Goal: Information Seeking & Learning: Compare options

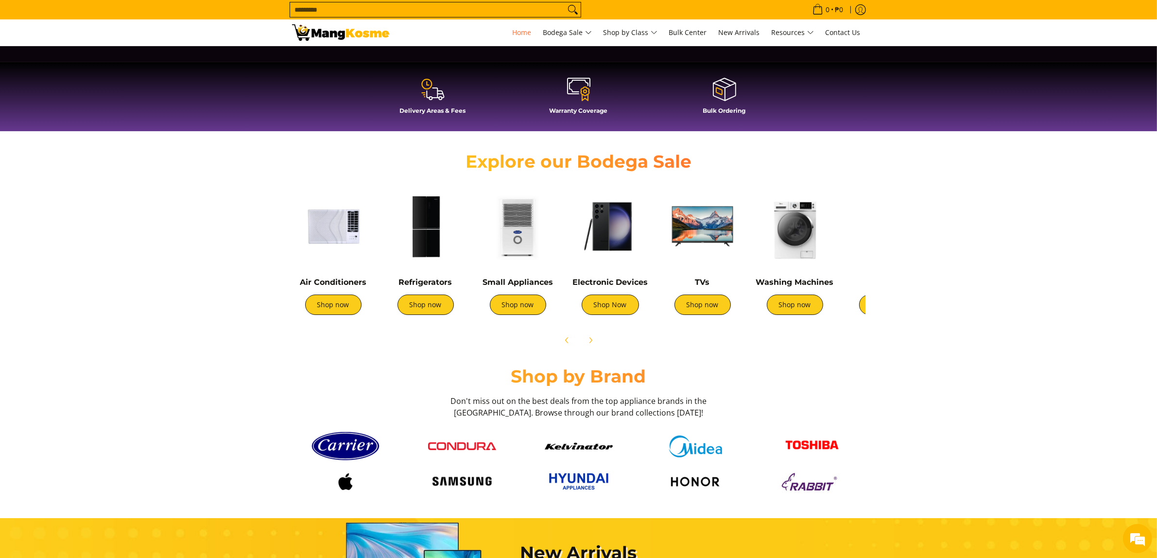
drag, startPoint x: 822, startPoint y: 252, endPoint x: 721, endPoint y: 282, distance: 106.1
click at [885, 243] on section "Explore our Bodega Sale Air Conditioners Shop now Refrigerators Shop now" at bounding box center [578, 246] width 1157 height 220
click at [519, 314] on link "Shop now" at bounding box center [518, 305] width 56 height 20
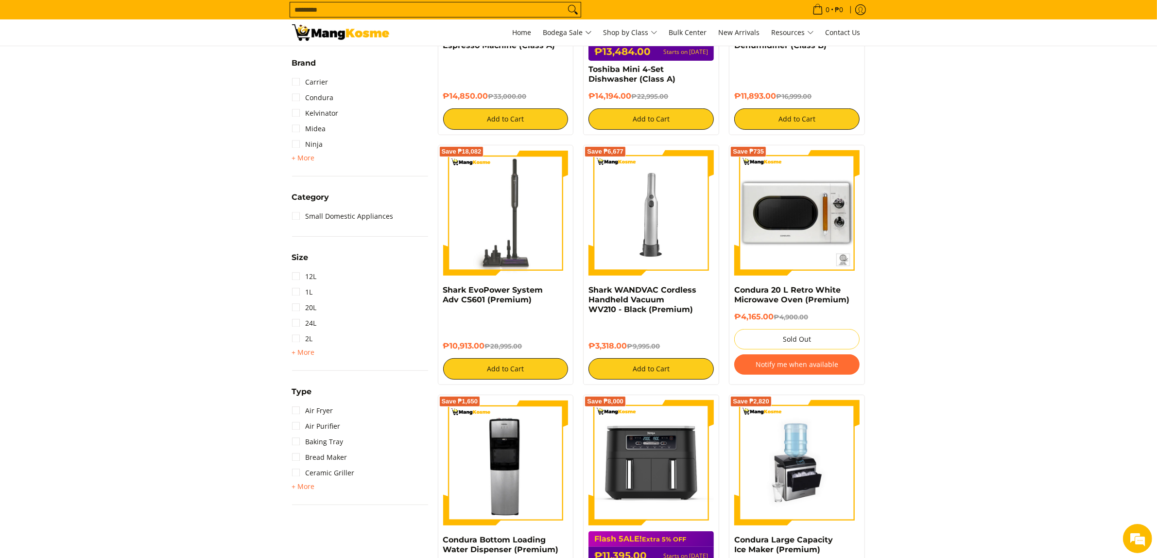
scroll to position [324, 0]
click at [302, 218] on link "Small Domestic Appliances" at bounding box center [343, 216] width 102 height 16
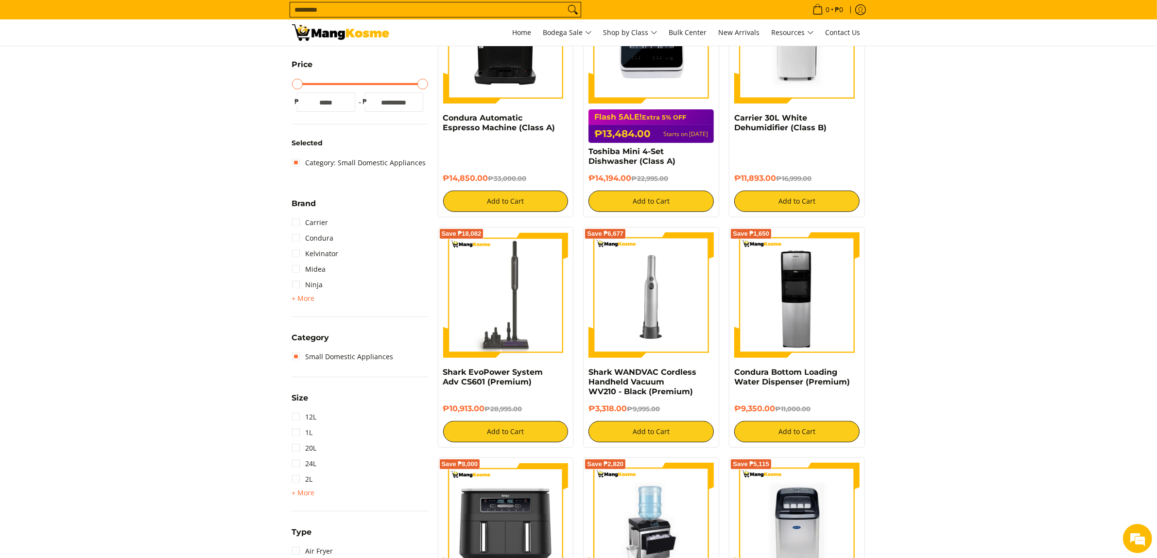
scroll to position [289, 0]
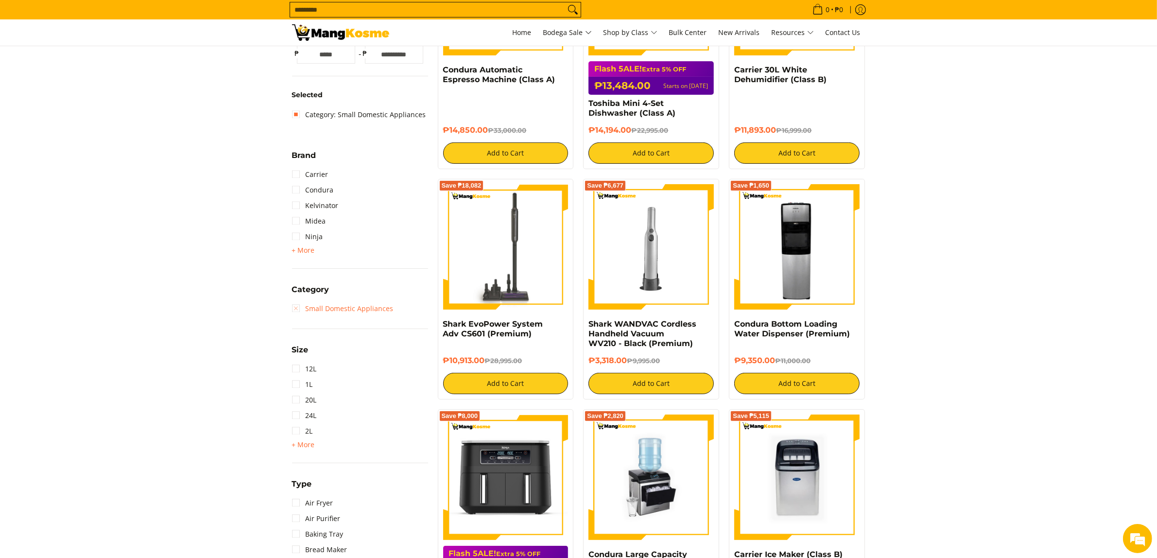
click at [298, 311] on link "Small Domestic Appliances" at bounding box center [343, 309] width 102 height 16
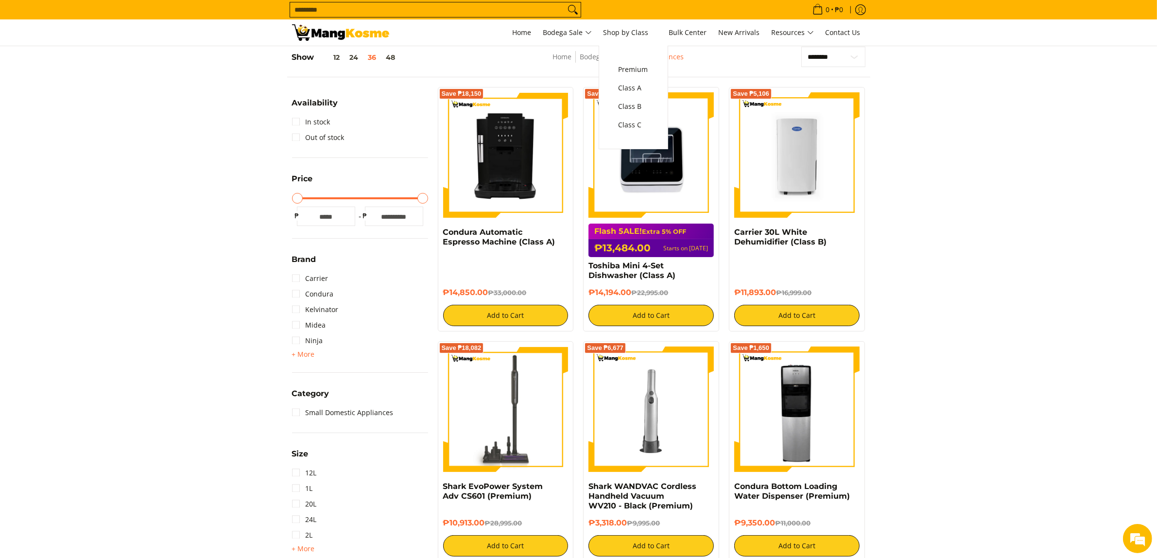
scroll to position [370, 0]
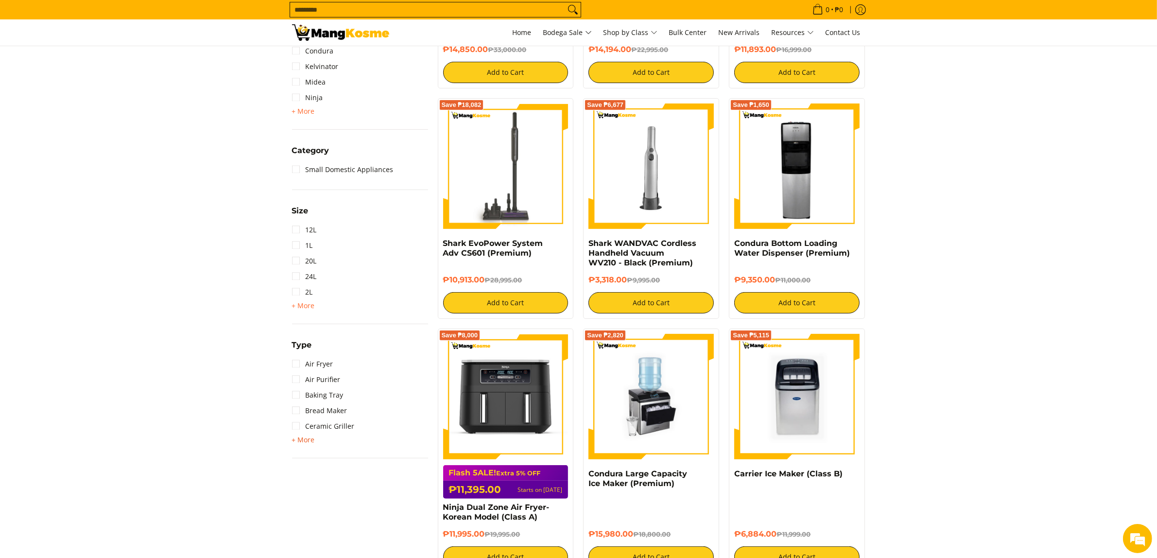
click at [310, 443] on span "+ More" at bounding box center [303, 440] width 23 height 8
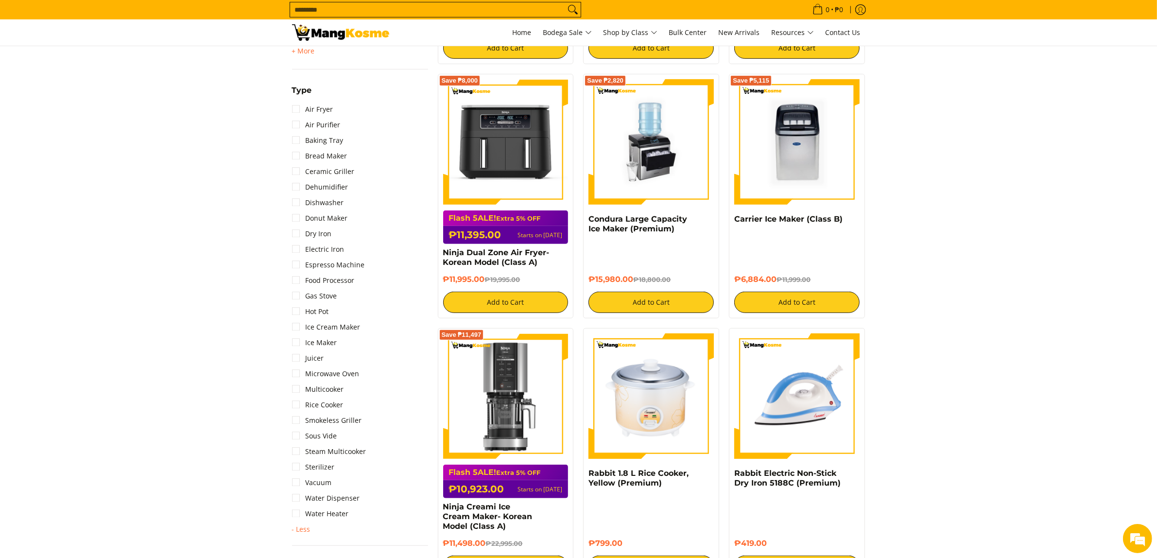
scroll to position [532, 0]
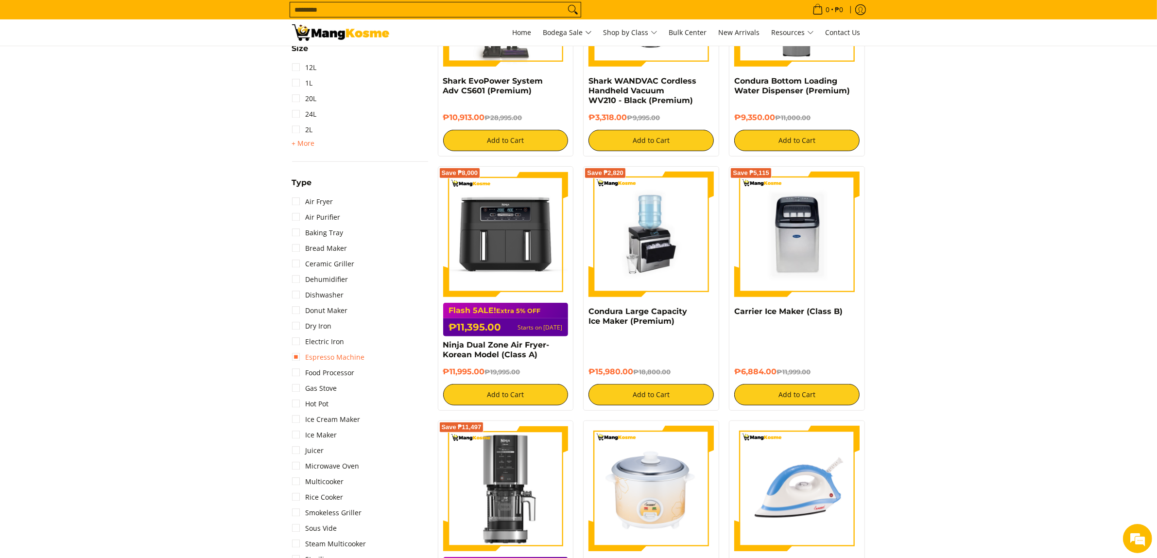
click at [304, 359] on link "Espresso Machine" at bounding box center [328, 357] width 73 height 16
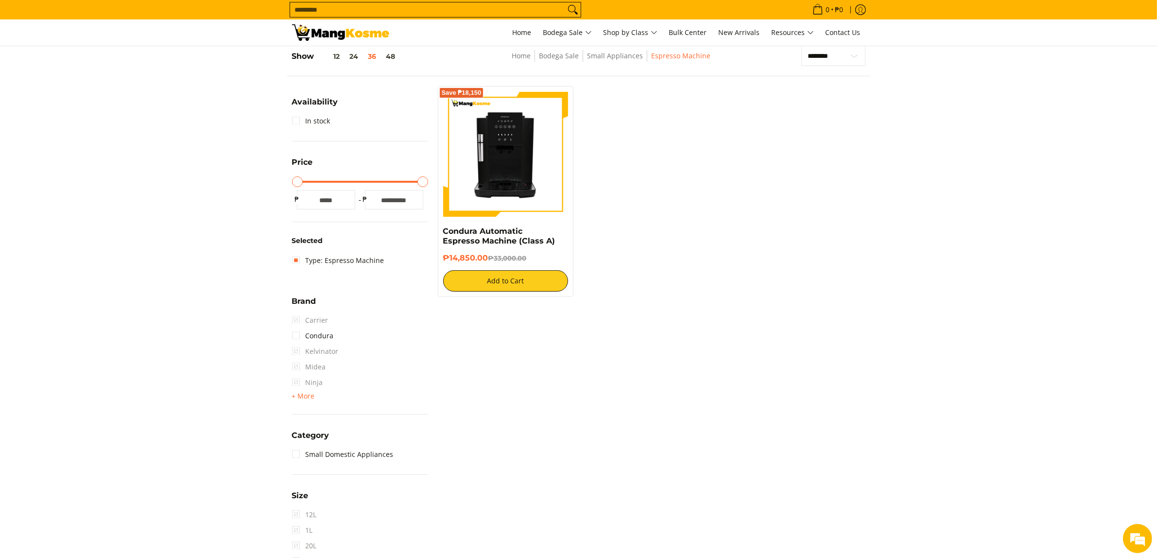
scroll to position [127, 0]
click at [289, 265] on div "Availability In stock Price Minimum Price Maximum Price Minimum Price * ₱ Maxim…" at bounding box center [360, 423] width 146 height 672
click at [297, 265] on link "Type: Espresso Machine" at bounding box center [338, 262] width 92 height 16
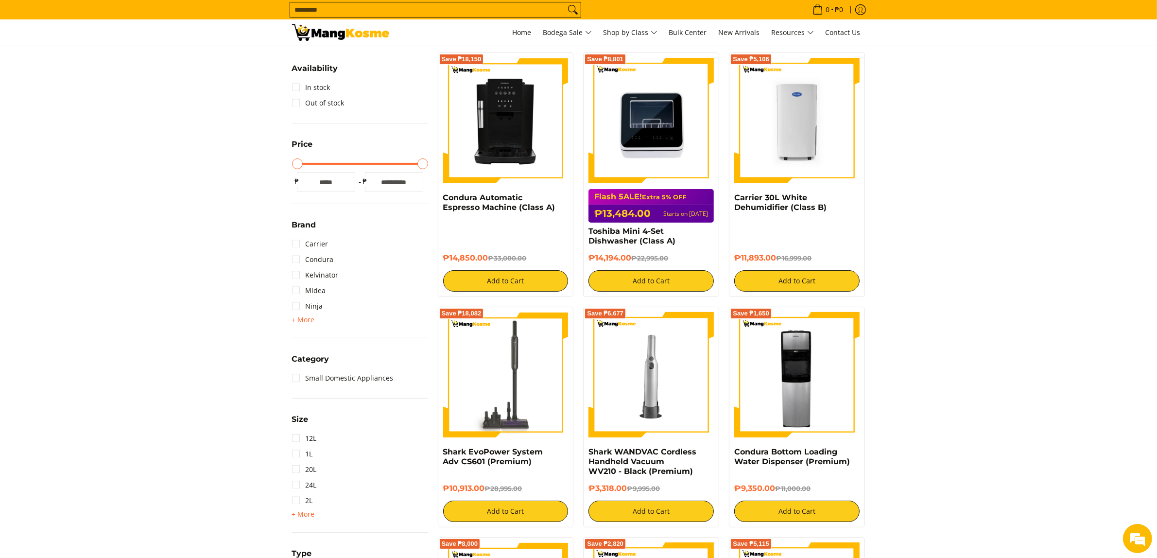
scroll to position [162, 0]
click at [297, 318] on span "+ More" at bounding box center [303, 319] width 23 height 8
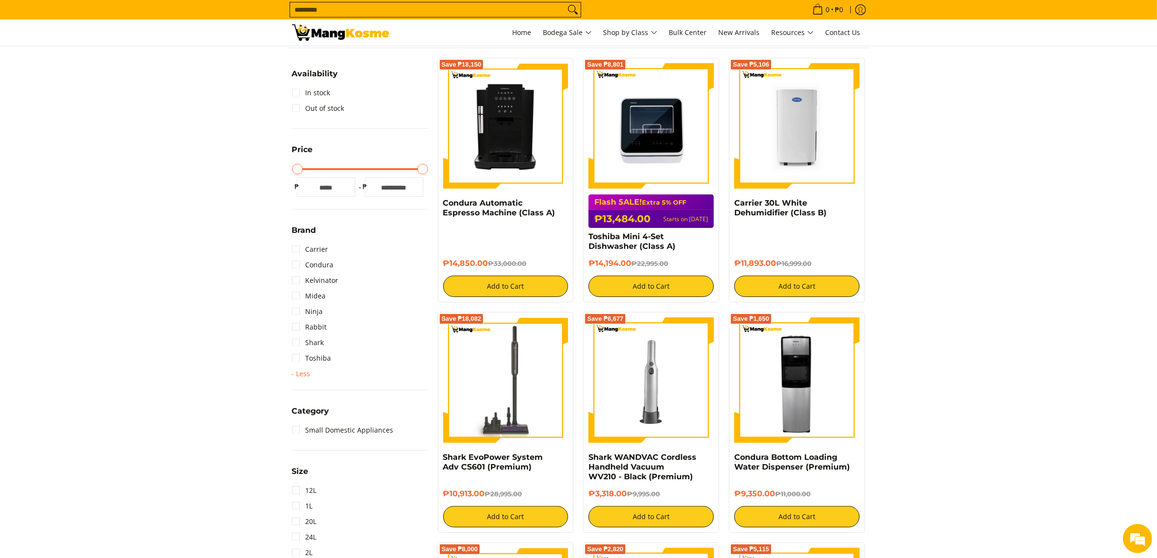
scroll to position [0, 0]
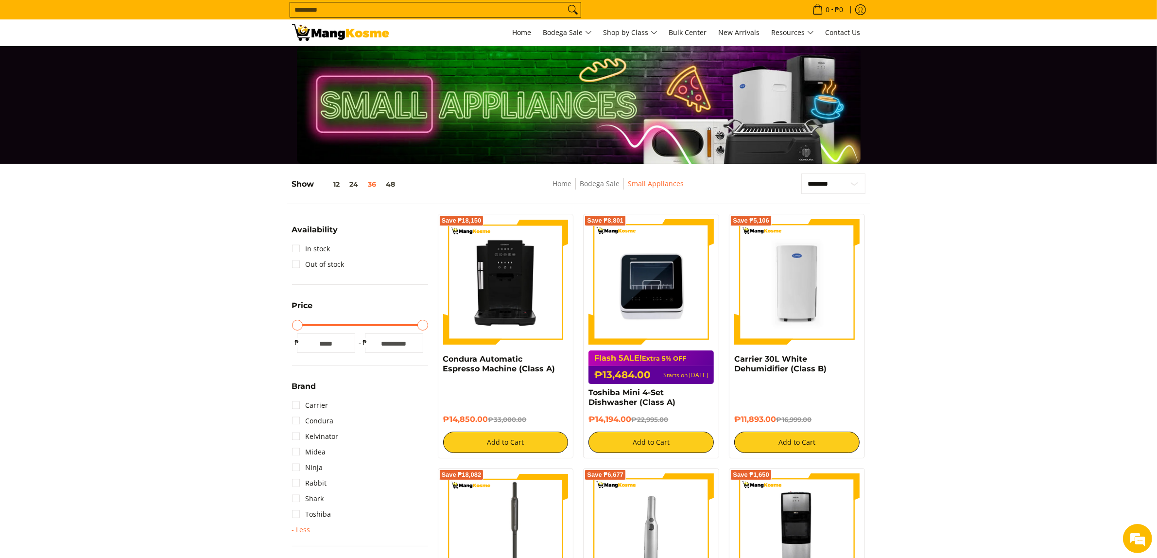
click at [344, 39] on img at bounding box center [340, 32] width 97 height 17
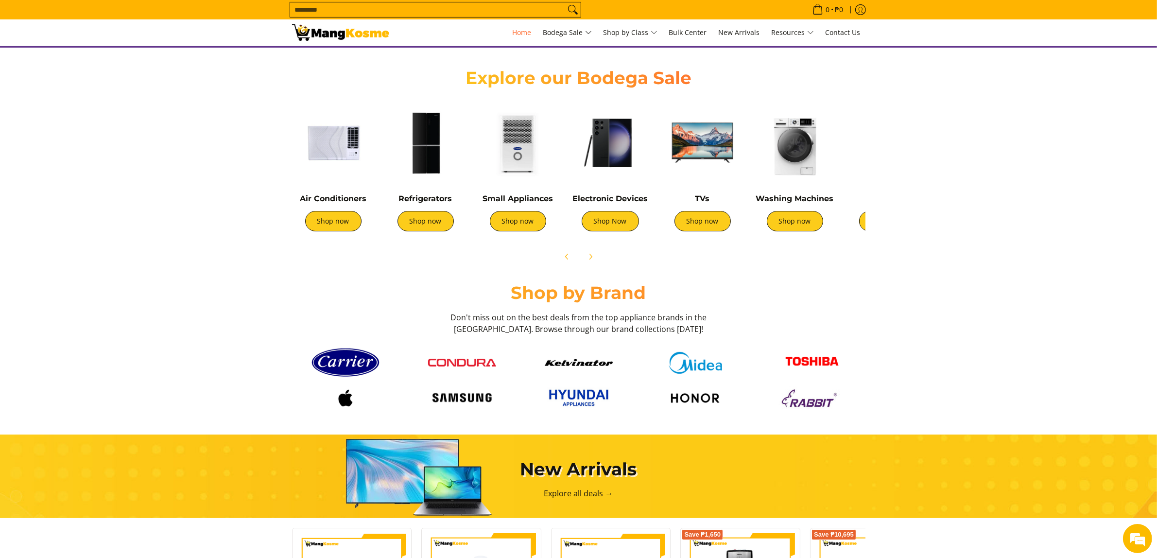
scroll to position [324, 0]
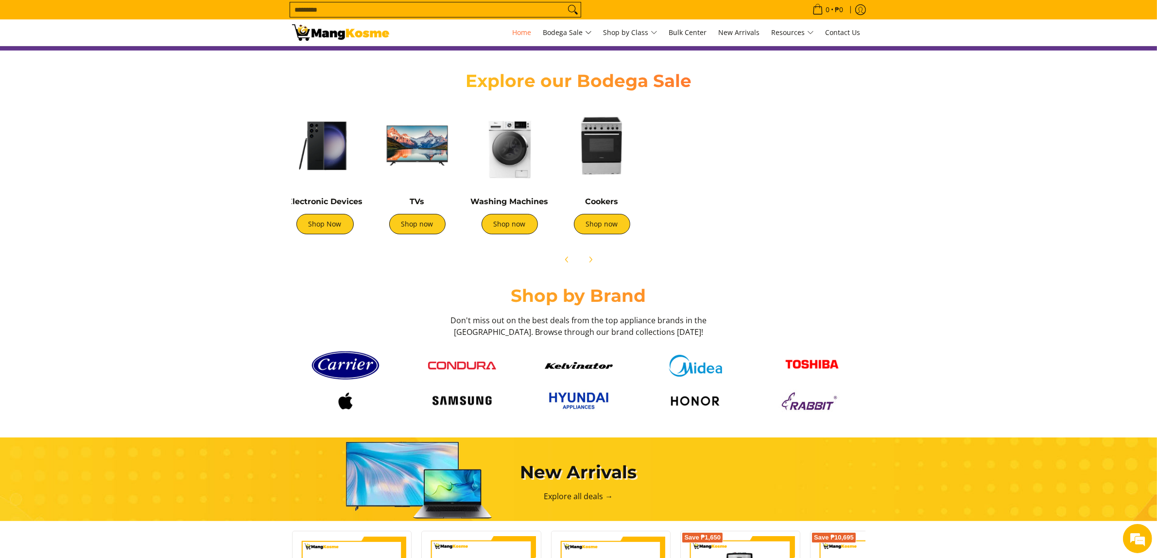
drag, startPoint x: 744, startPoint y: 163, endPoint x: 533, endPoint y: 157, distance: 211.5
click at [533, 157] on img at bounding box center [510, 145] width 83 height 83
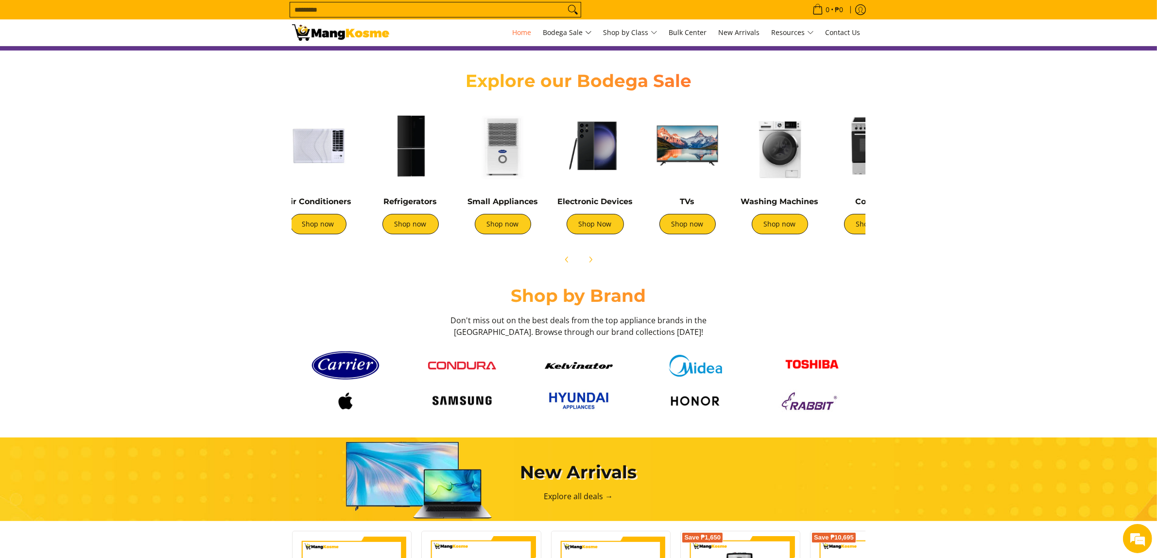
scroll to position [0, 0]
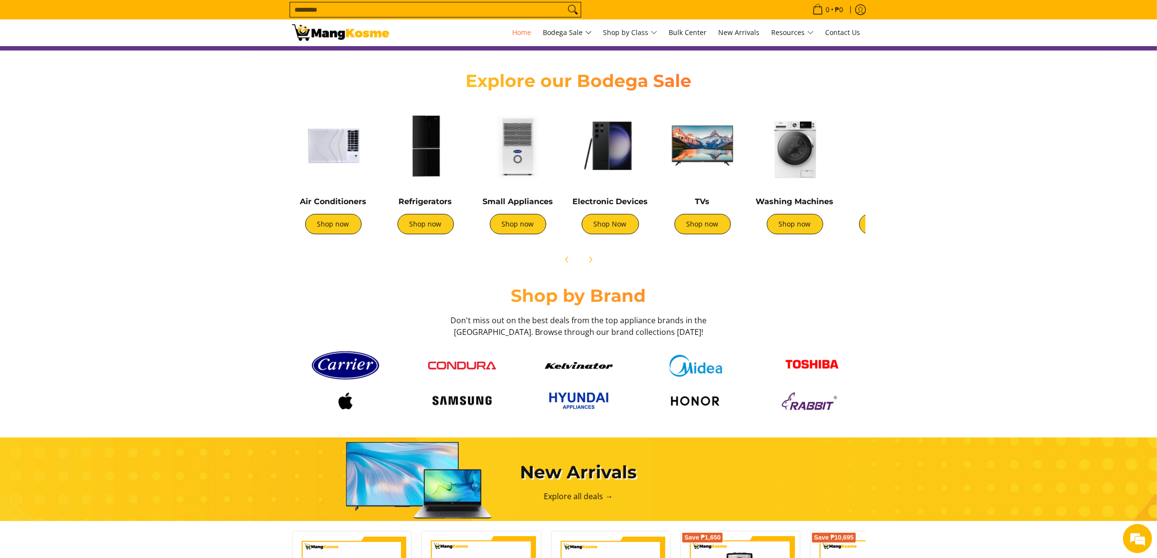
drag, startPoint x: 462, startPoint y: 162, endPoint x: 686, endPoint y: 178, distance: 224.2
click at [694, 165] on img at bounding box center [702, 145] width 83 height 83
click at [560, 263] on button "Previous" at bounding box center [566, 259] width 21 height 21
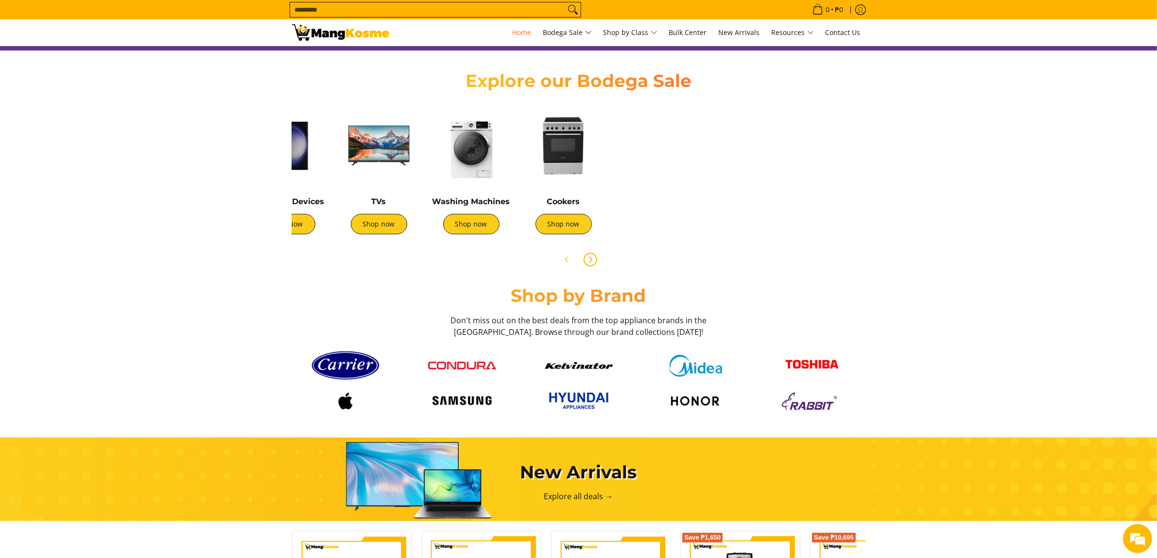
click at [590, 261] on icon "Next" at bounding box center [591, 259] width 2 height 5
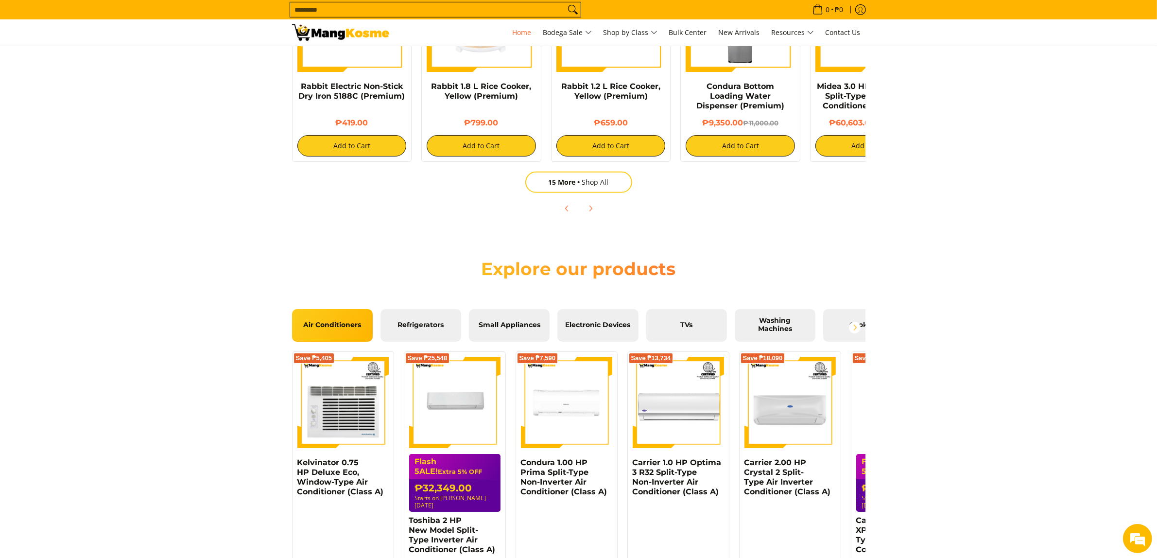
scroll to position [832, 0]
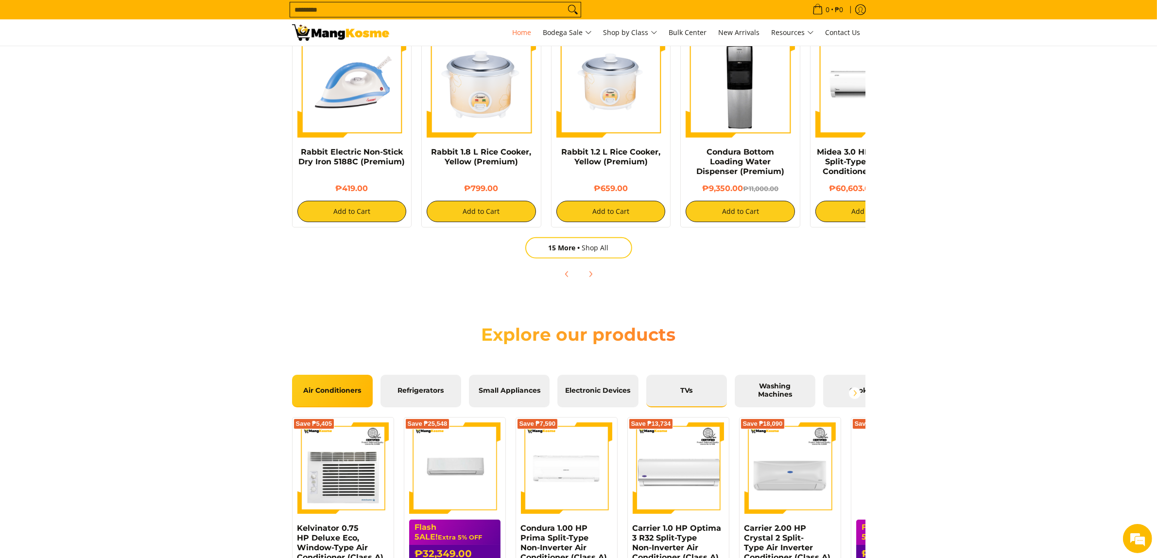
click at [680, 387] on span "TVs" at bounding box center [687, 390] width 66 height 9
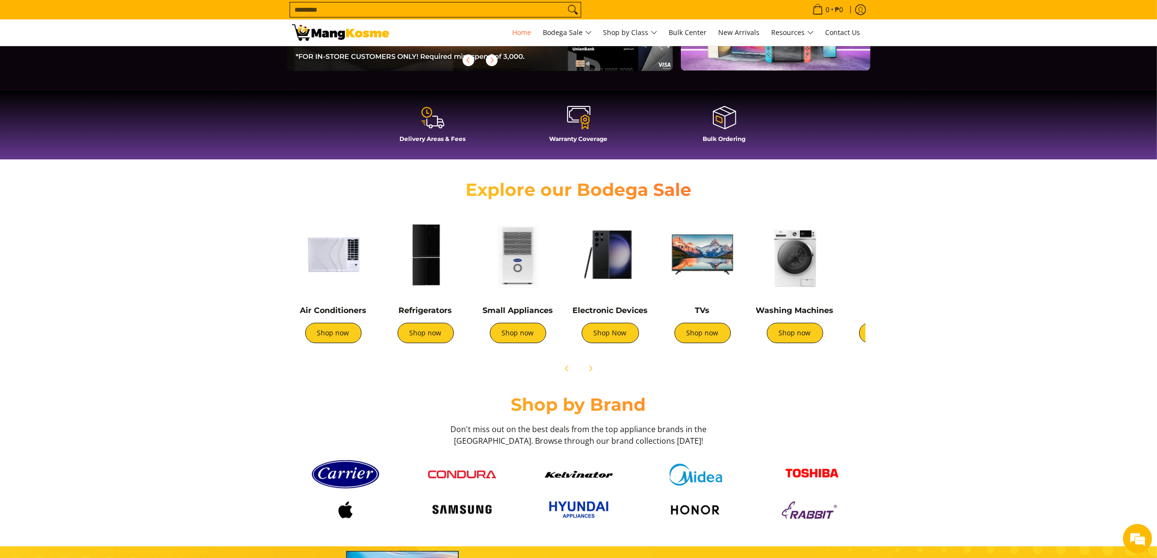
scroll to position [184, 0]
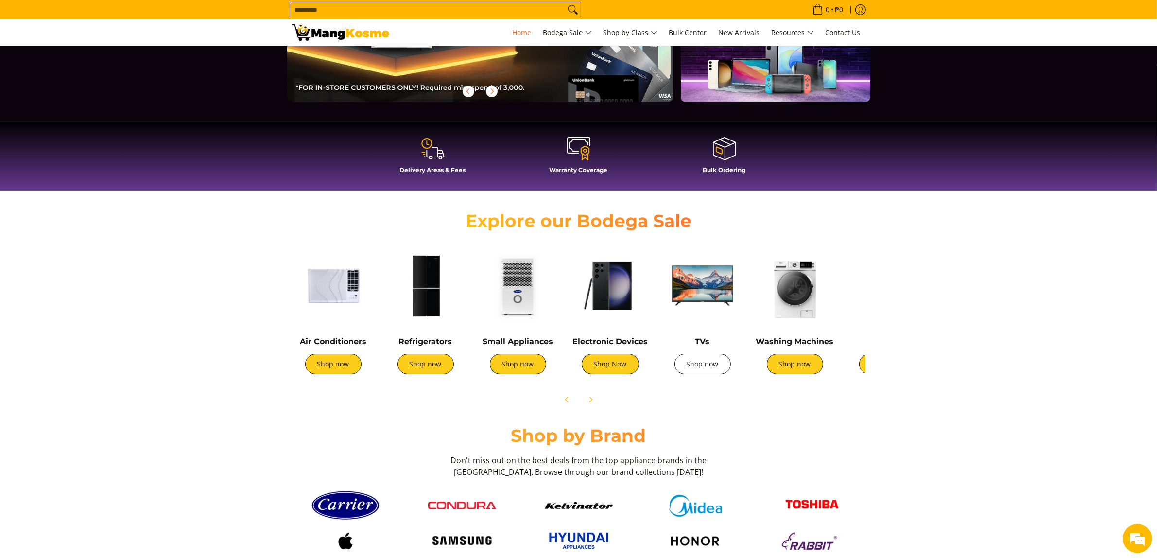
click at [702, 372] on link "Shop now" at bounding box center [703, 364] width 56 height 20
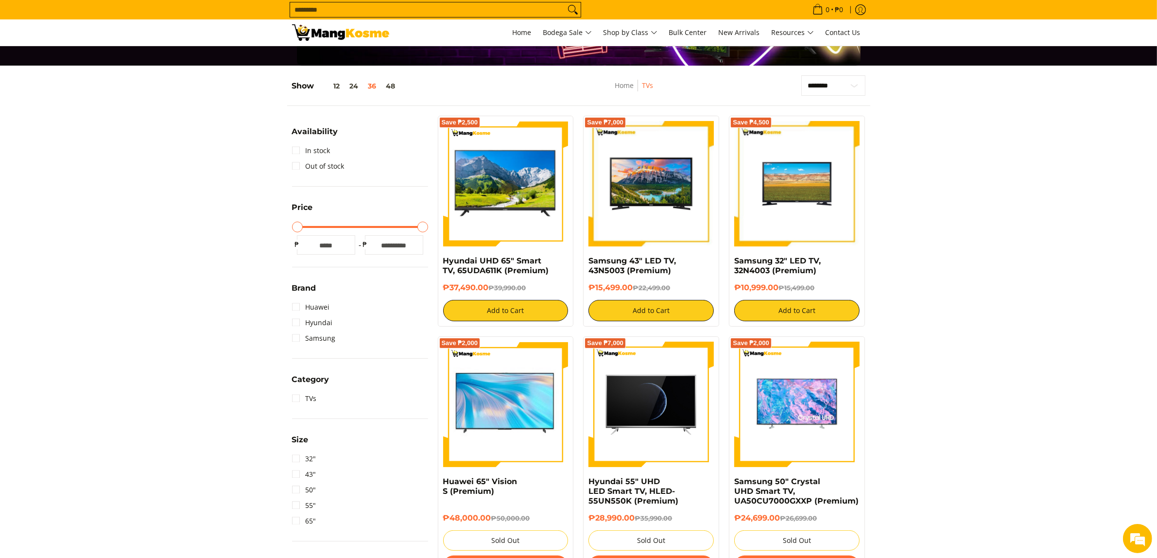
scroll to position [81, 0]
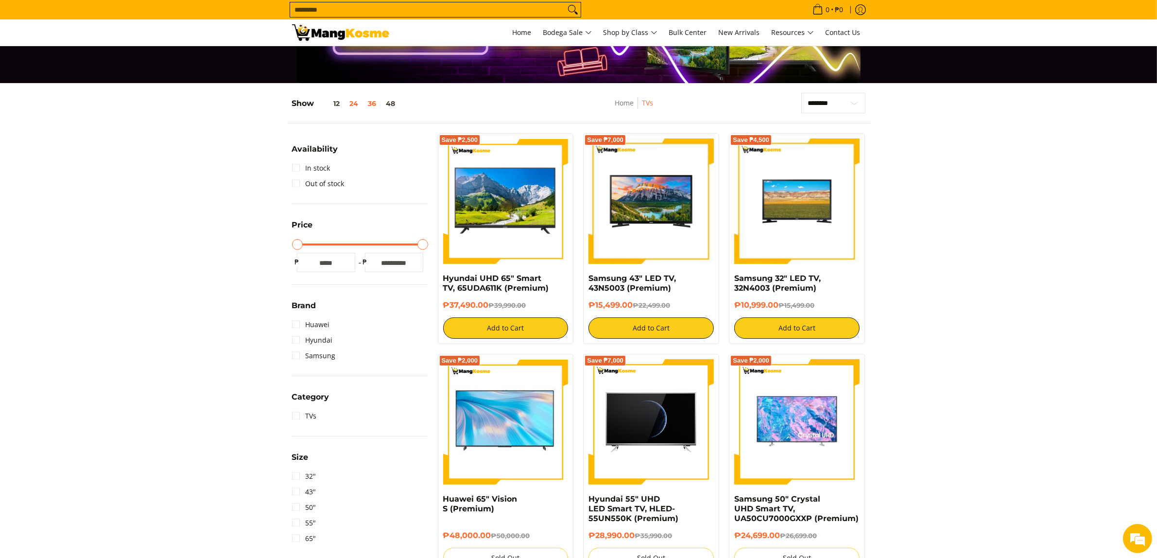
click at [354, 105] on button "24" at bounding box center [354, 104] width 18 height 8
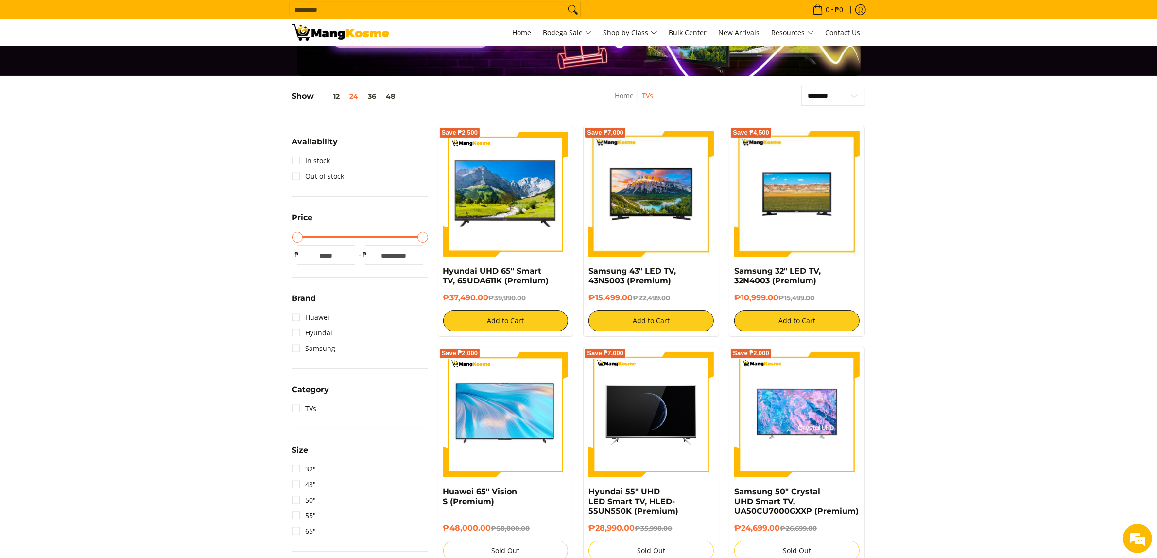
scroll to position [127, 0]
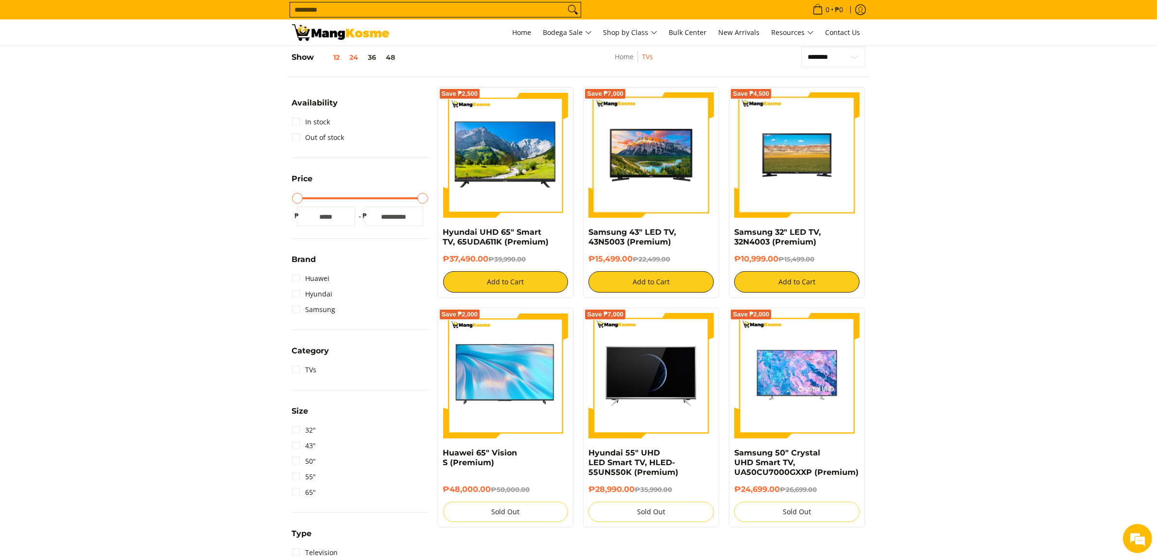
click at [335, 58] on button "12" at bounding box center [329, 57] width 31 height 8
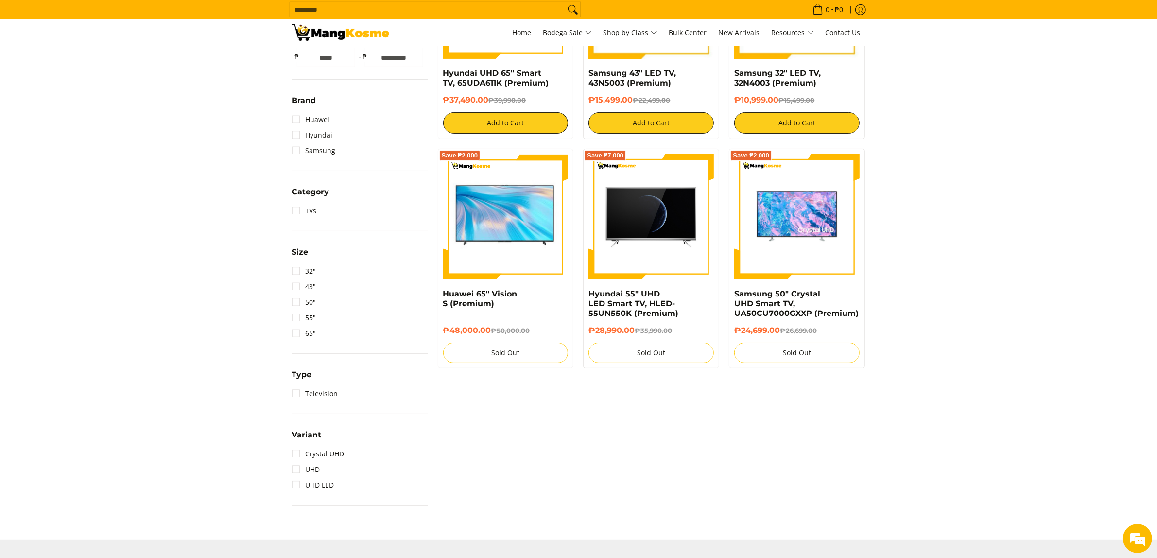
scroll to position [289, 0]
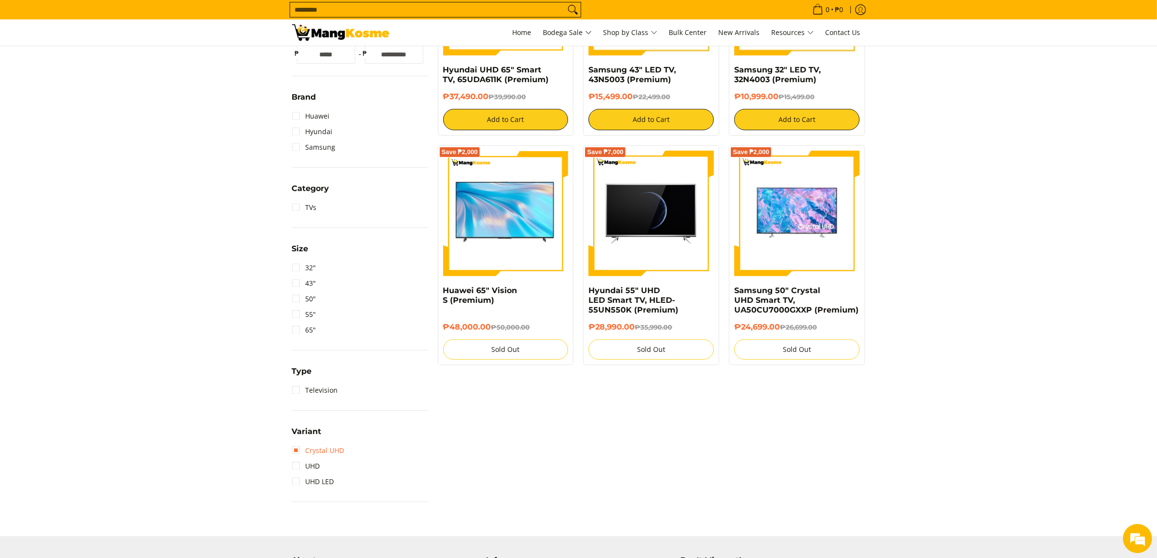
click at [301, 455] on link "Crystal UHD" at bounding box center [318, 451] width 52 height 16
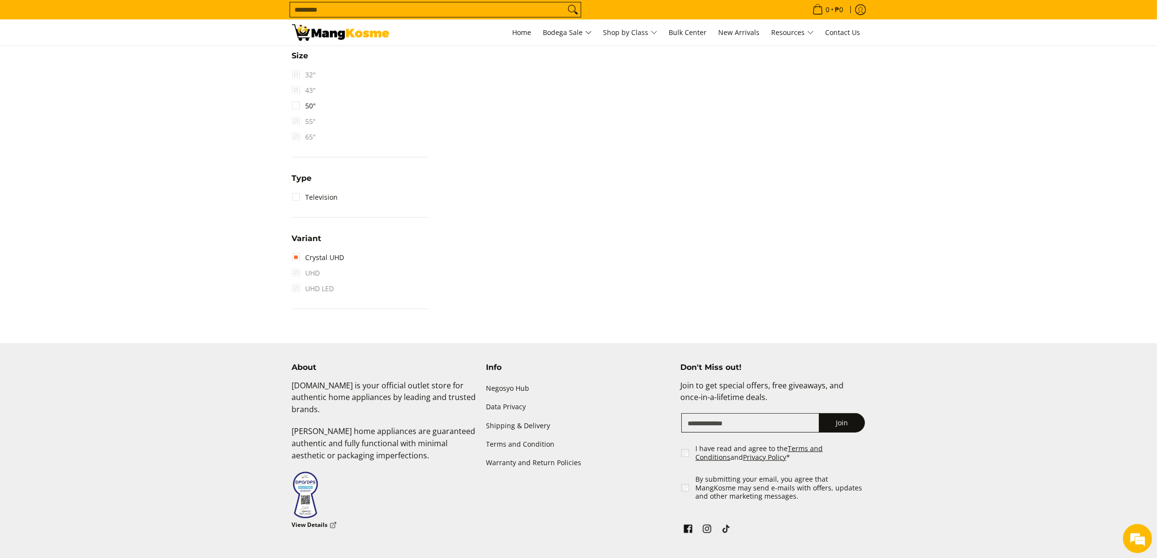
scroll to position [532, 0]
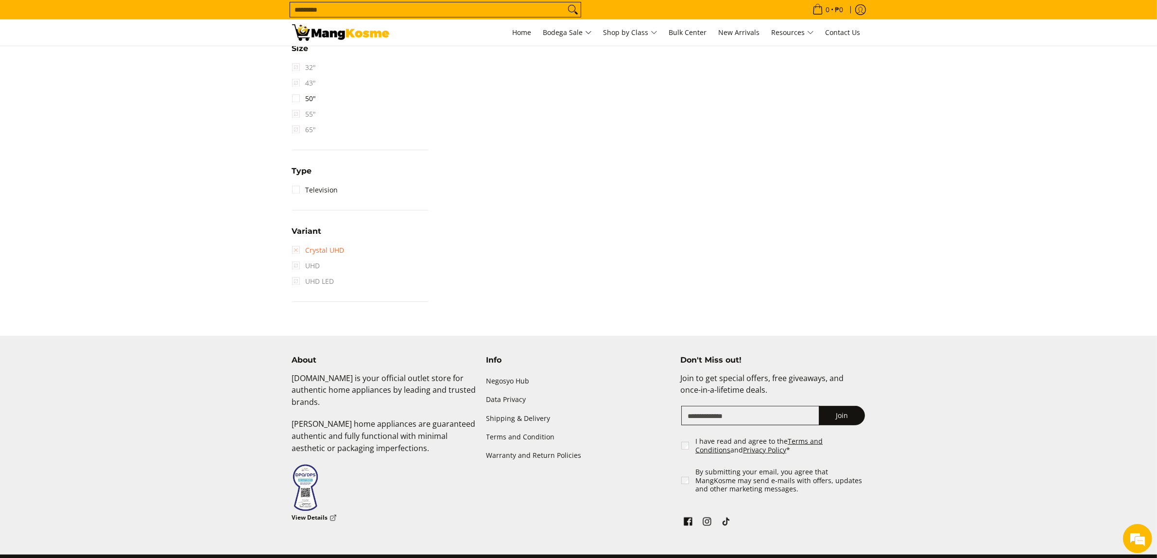
click at [293, 248] on link "Crystal UHD" at bounding box center [318, 251] width 52 height 16
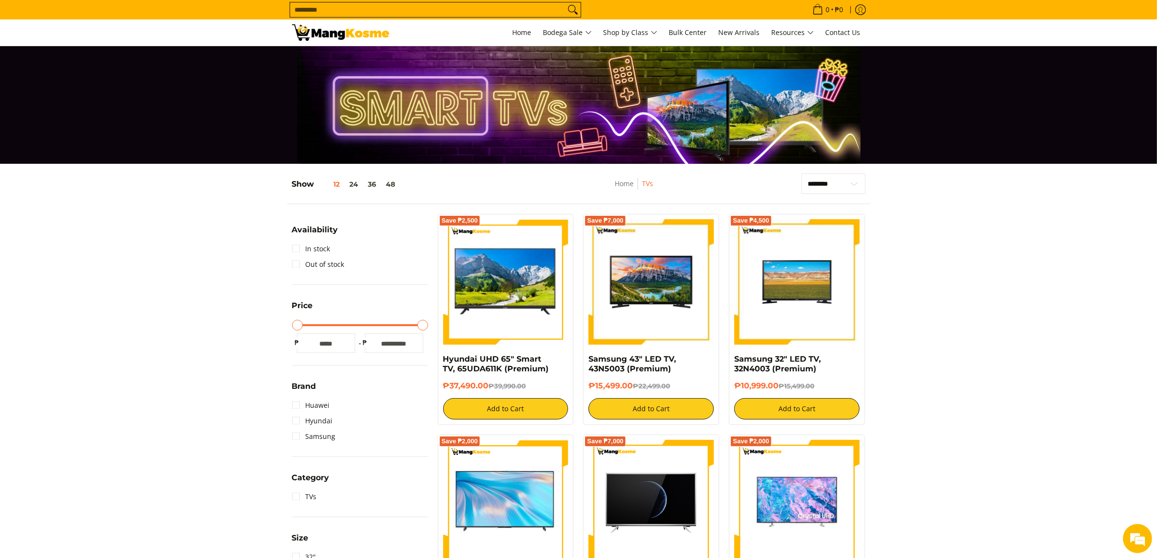
click at [355, 29] on img at bounding box center [340, 32] width 97 height 17
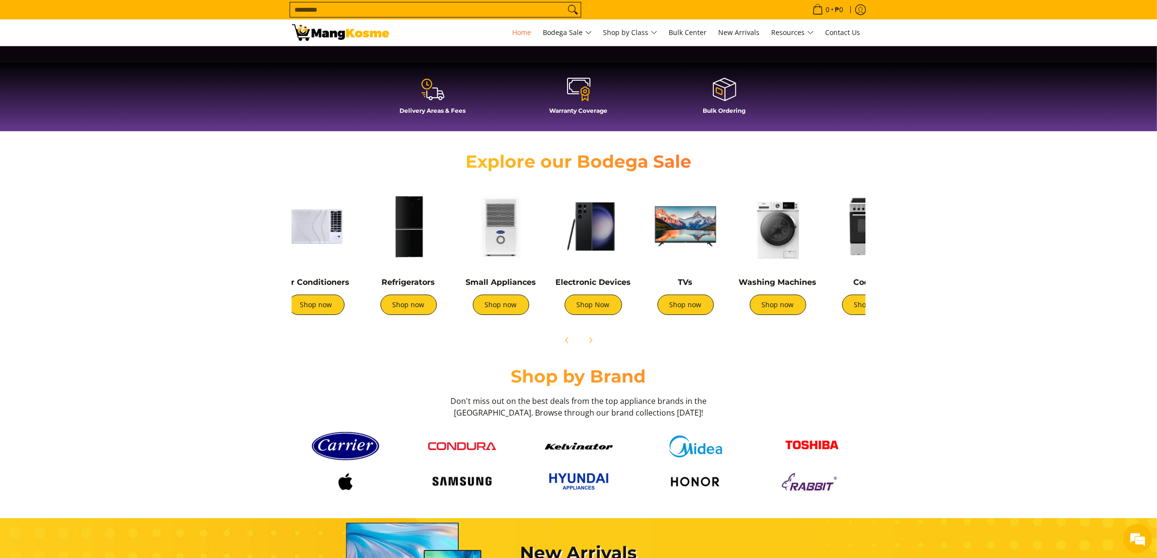
scroll to position [0, 72]
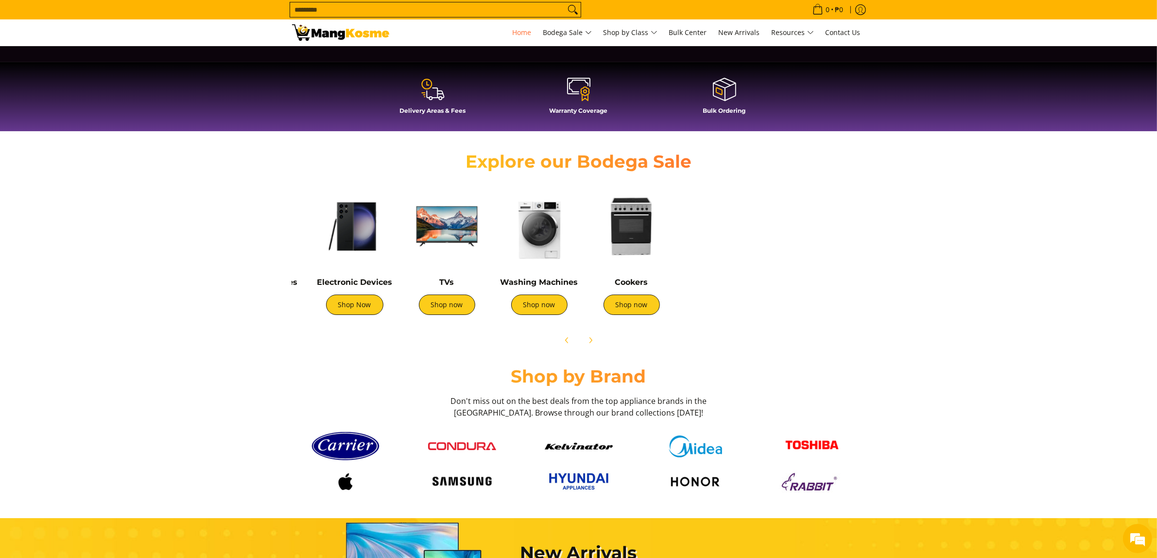
drag, startPoint x: 808, startPoint y: 249, endPoint x: 556, endPoint y: 233, distance: 252.3
click at [556, 233] on img at bounding box center [539, 226] width 83 height 83
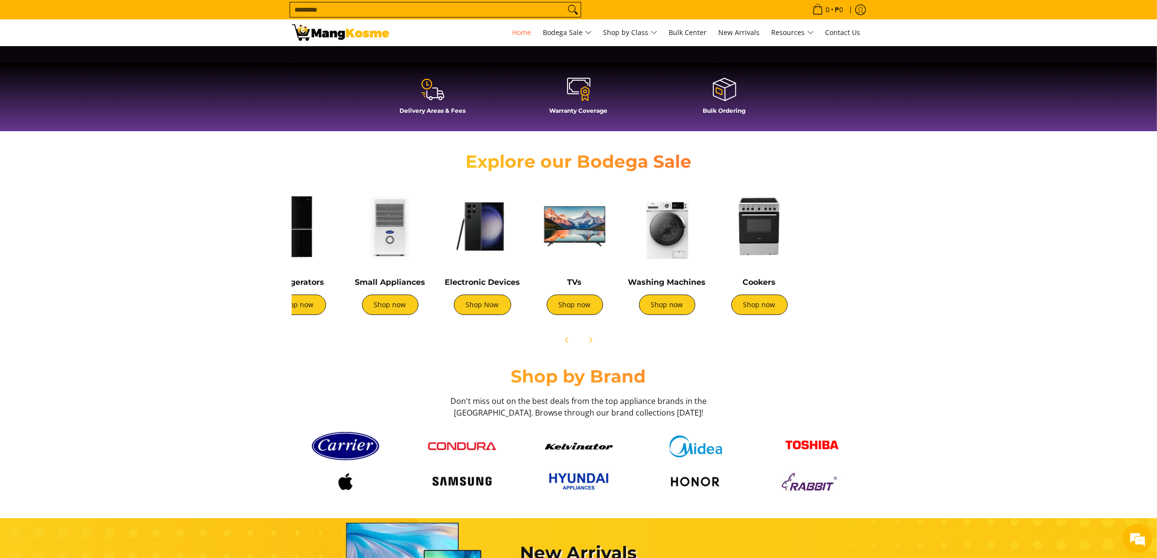
scroll to position [0, 0]
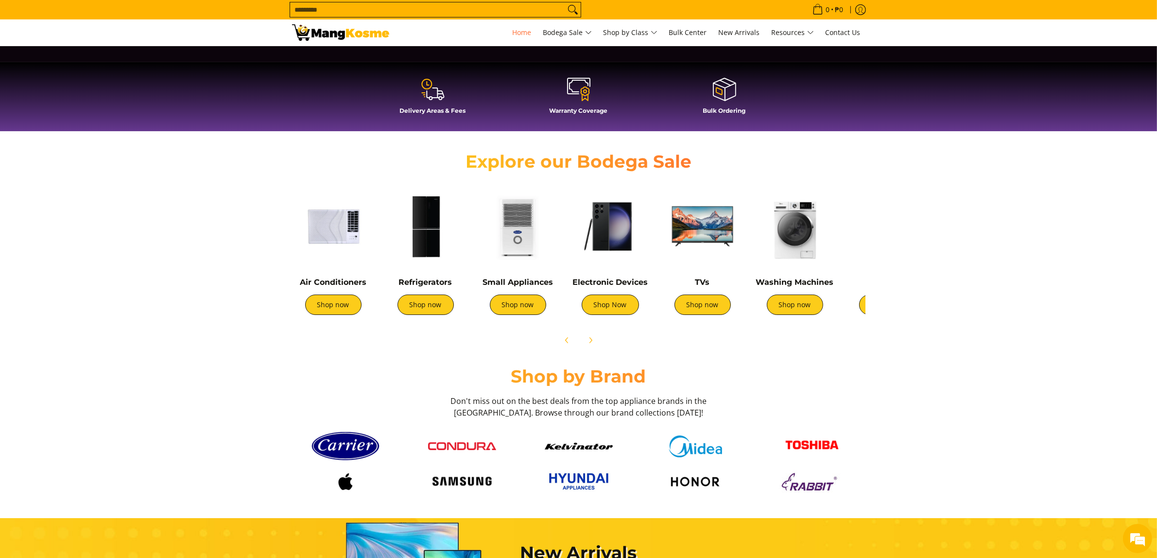
drag, startPoint x: 519, startPoint y: 229, endPoint x: 749, endPoint y: 220, distance: 230.1
click at [749, 220] on div "Air Conditioners Shop now Refrigerators Shop now Shop now" at bounding box center [740, 252] width 907 height 144
click at [781, 297] on link "Shop now" at bounding box center [795, 305] width 56 height 20
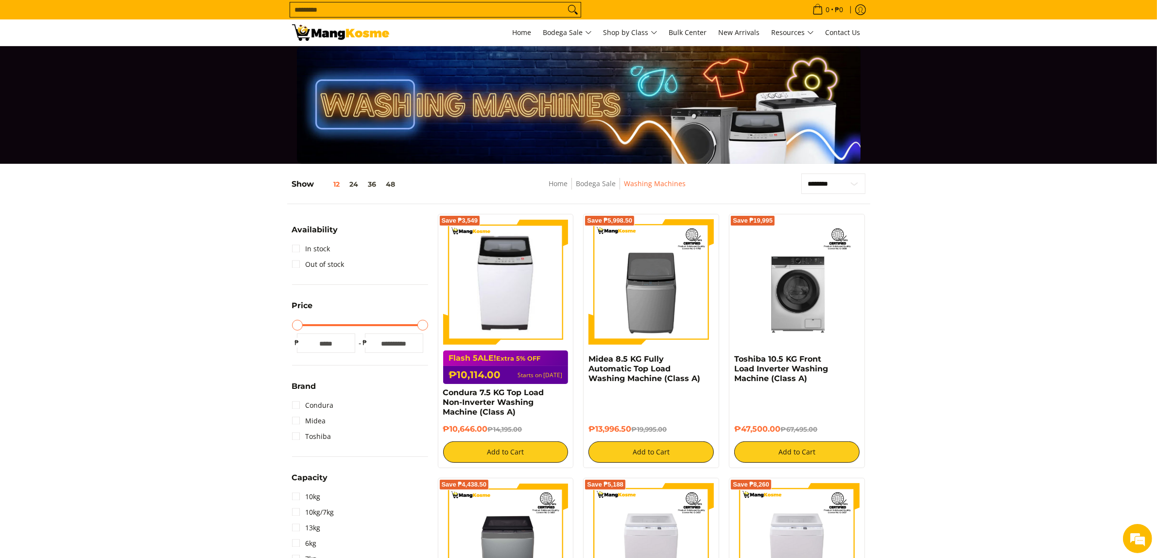
click at [331, 37] on img at bounding box center [340, 32] width 97 height 17
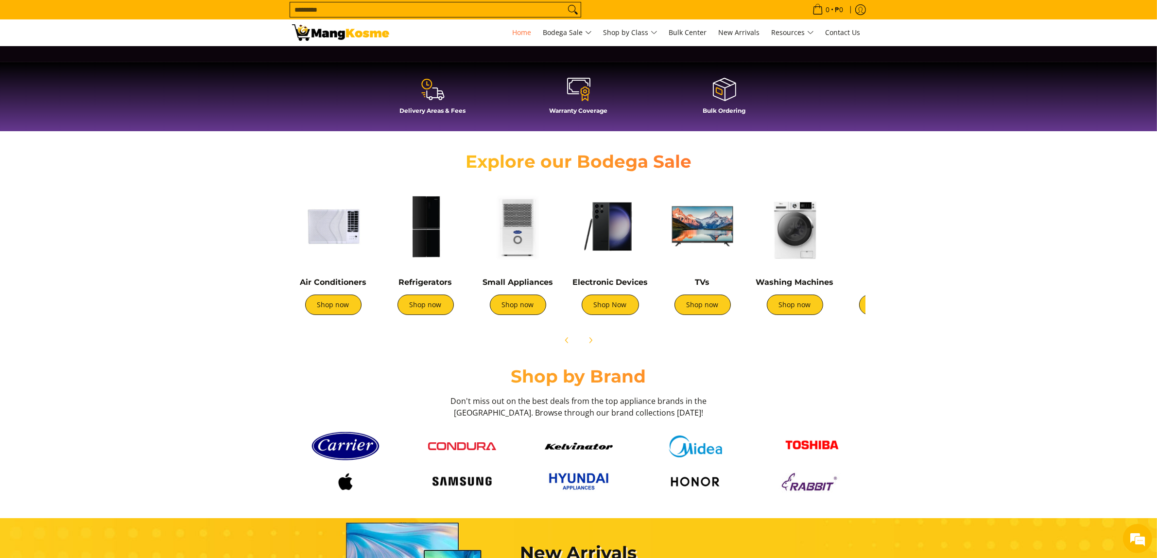
scroll to position [0, 195]
